Goal: Task Accomplishment & Management: Use online tool/utility

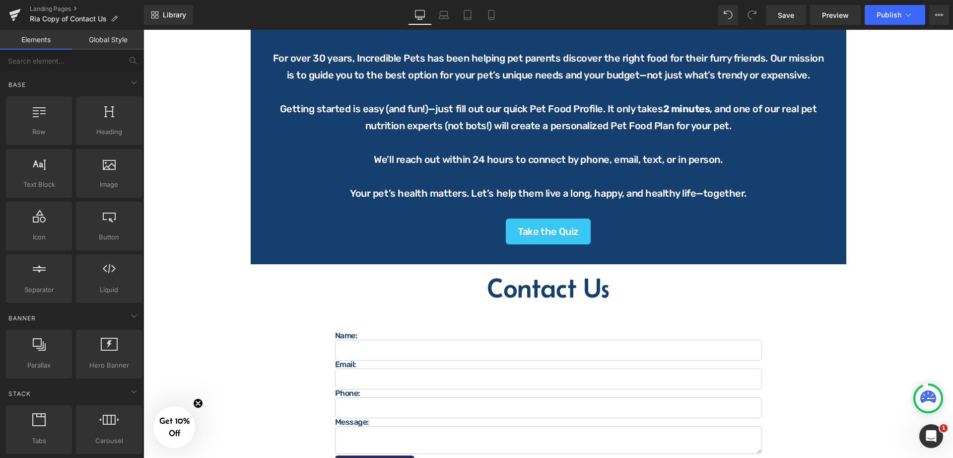
click at [901, 236] on div "Image Questions? Comments? Concerns? Heading We are here to help! Contact us ho…" at bounding box center [548, 108] width 810 height 1039
click at [881, 158] on div "Image Questions? Comments? Concerns? Heading We are here to help! Contact us ho…" at bounding box center [548, 108] width 810 height 1039
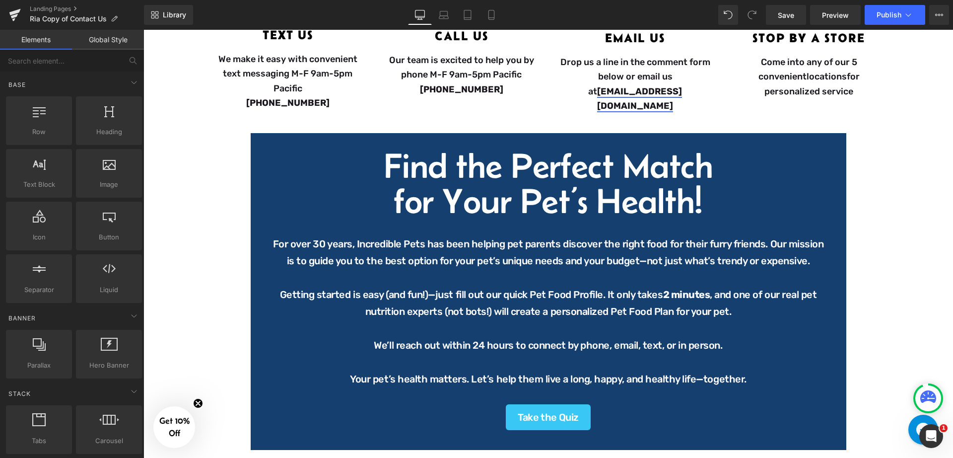
scroll to position [324, 0]
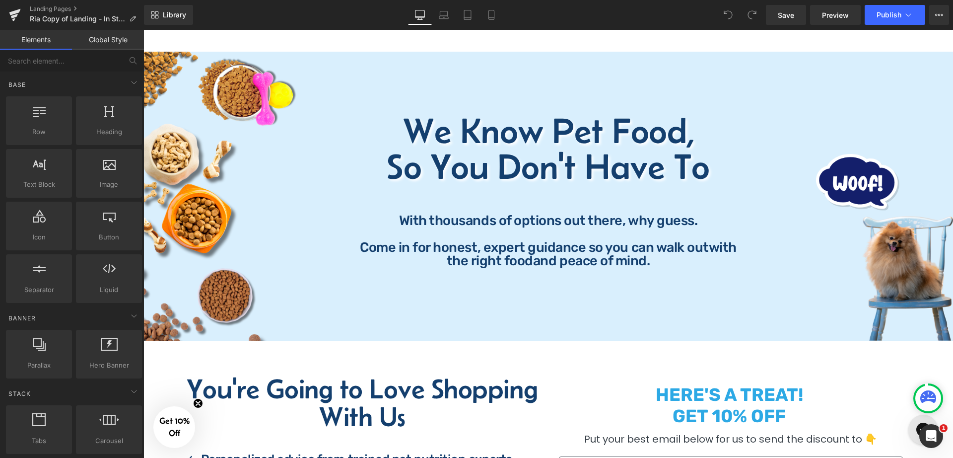
scroll to position [62, 0]
click at [828, 13] on span "Preview" at bounding box center [835, 15] width 27 height 10
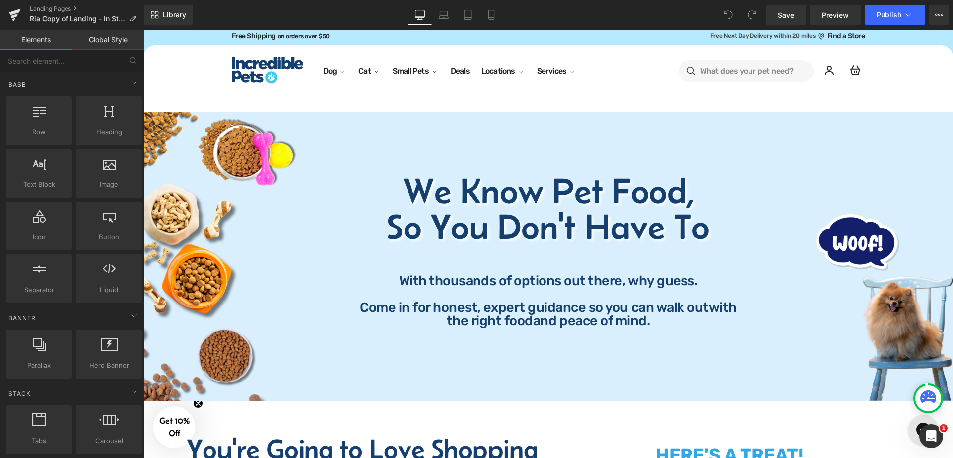
scroll to position [0, 0]
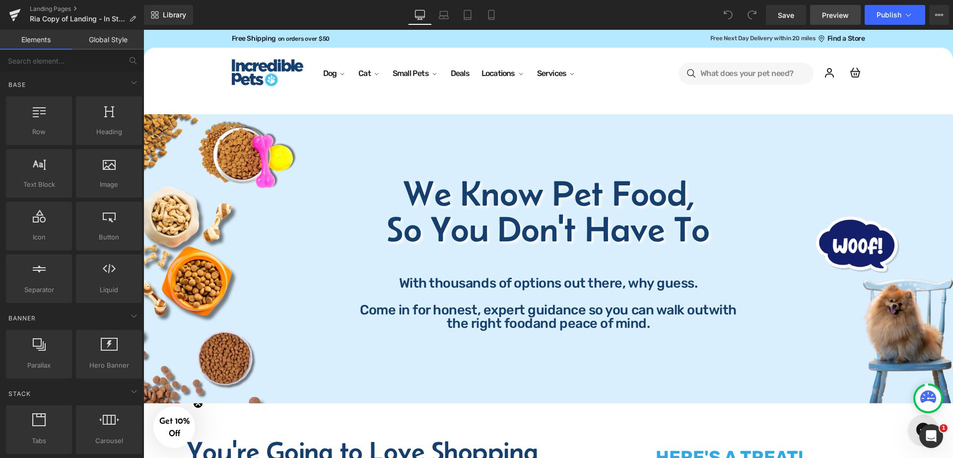
click at [830, 17] on span "Preview" at bounding box center [835, 15] width 27 height 10
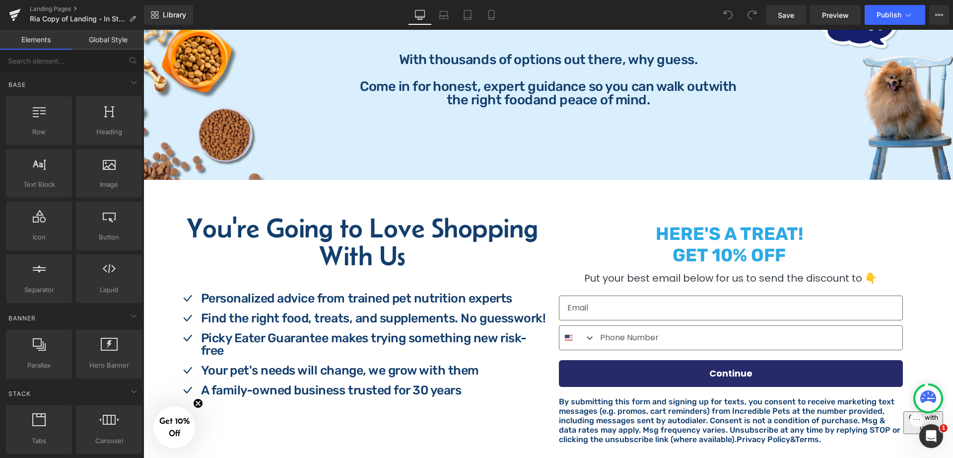
scroll to position [310, 0]
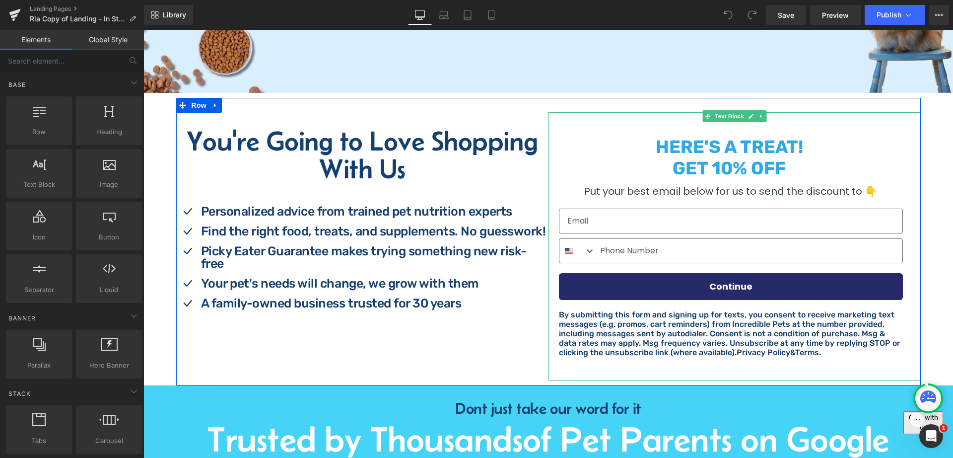
drag, startPoint x: 647, startPoint y: 144, endPoint x: 653, endPoint y: 148, distance: 7.2
click at [665, 151] on p "HERE'S A TREAT!" at bounding box center [729, 146] width 347 height 21
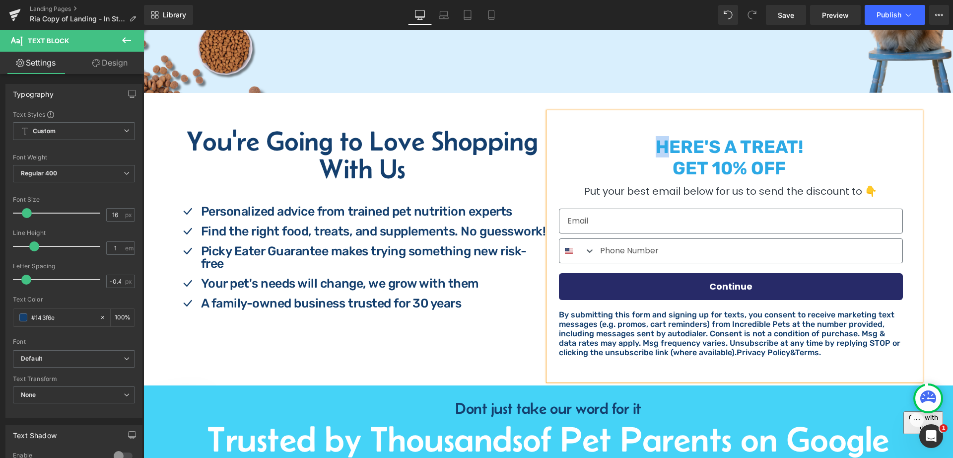
click at [636, 150] on p "HERE'S A TREAT!" at bounding box center [729, 146] width 347 height 21
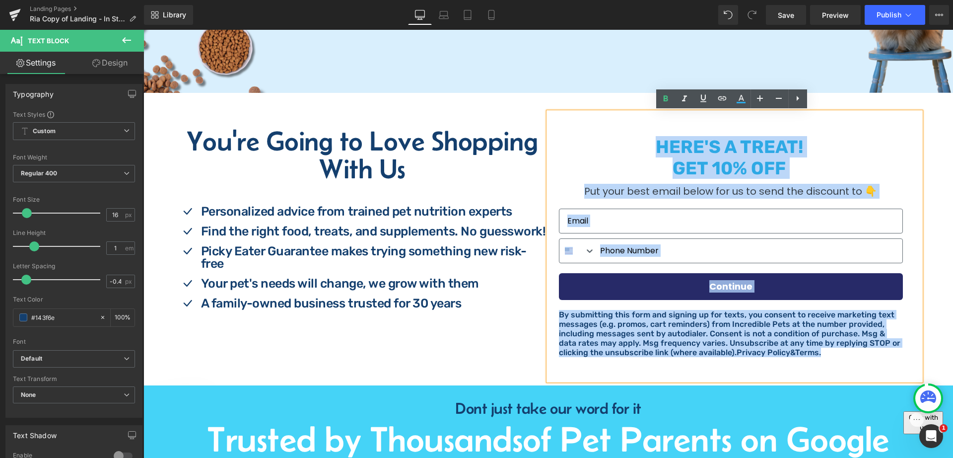
drag, startPoint x: 676, startPoint y: 166, endPoint x: 801, endPoint y: 360, distance: 231.2
click at [801, 360] on div "HERE'S A TREAT! GET 10% OFF Put your best email below for us to send the discou…" at bounding box center [734, 246] width 357 height 248
copy div "HERE'S A TREAT! GET 10% OFF Put your best email below for us to send the discou…"
